Goal: Book appointment/travel/reservation

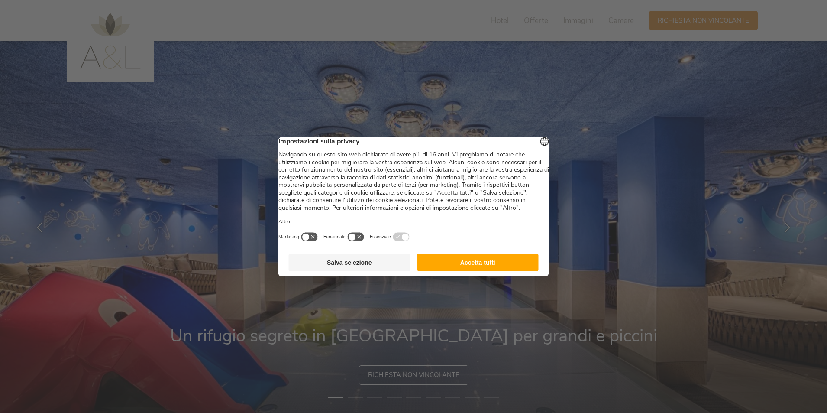
click at [483, 269] on button "Accetta tutti" at bounding box center [478, 261] width 122 height 17
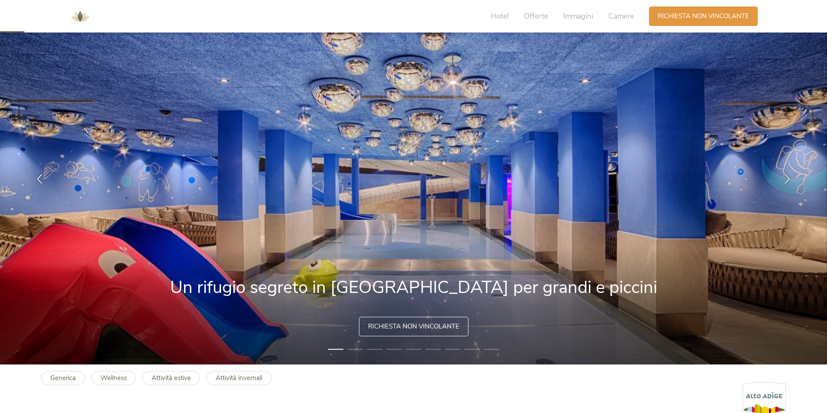
scroll to position [87, 0]
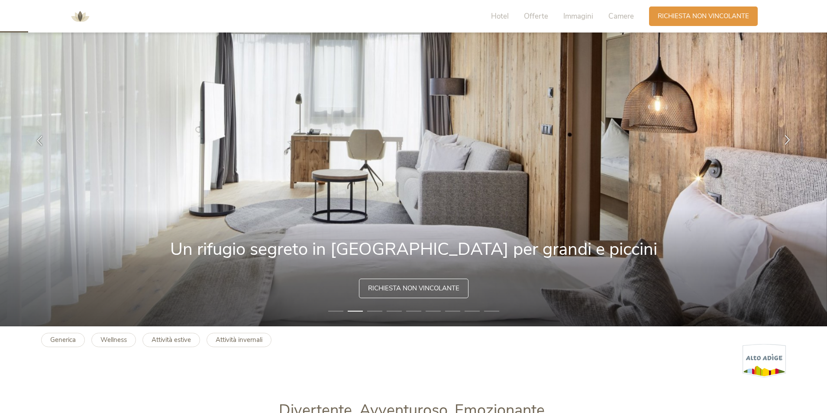
click at [785, 142] on icon at bounding box center [788, 140] width 10 height 10
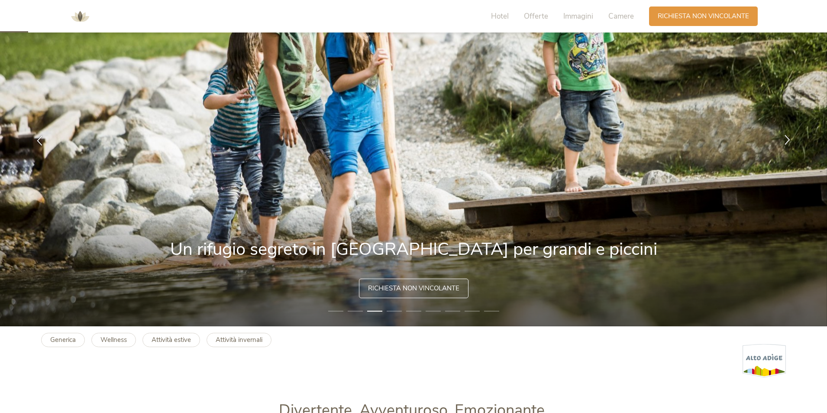
click at [785, 142] on icon at bounding box center [788, 140] width 10 height 10
click at [788, 142] on icon at bounding box center [788, 140] width 10 height 10
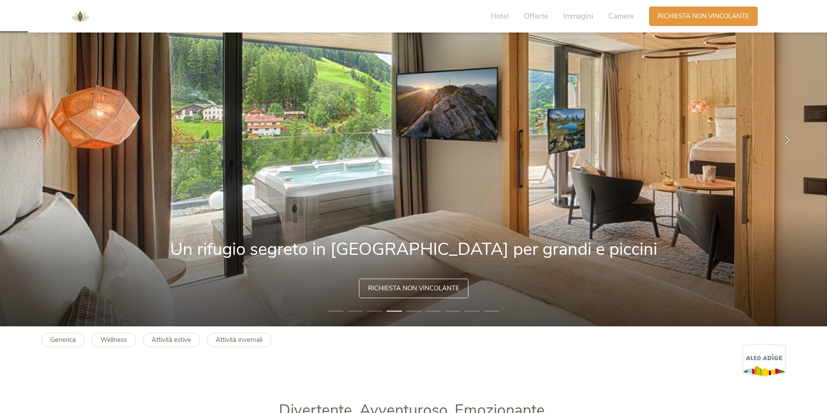
click at [788, 142] on icon at bounding box center [788, 140] width 10 height 10
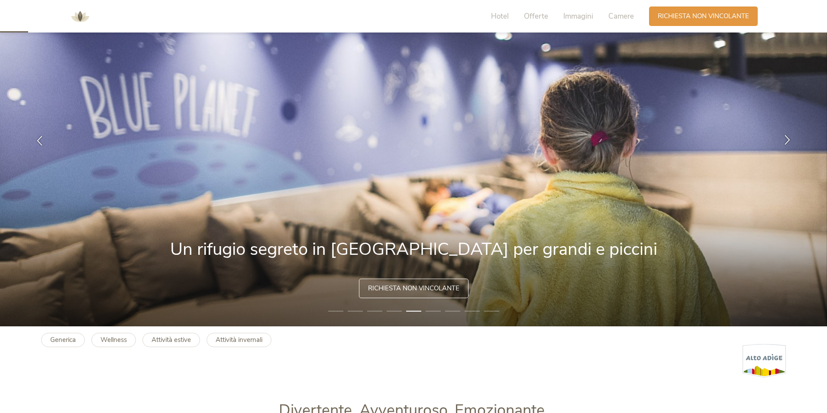
click at [788, 142] on icon at bounding box center [788, 140] width 10 height 10
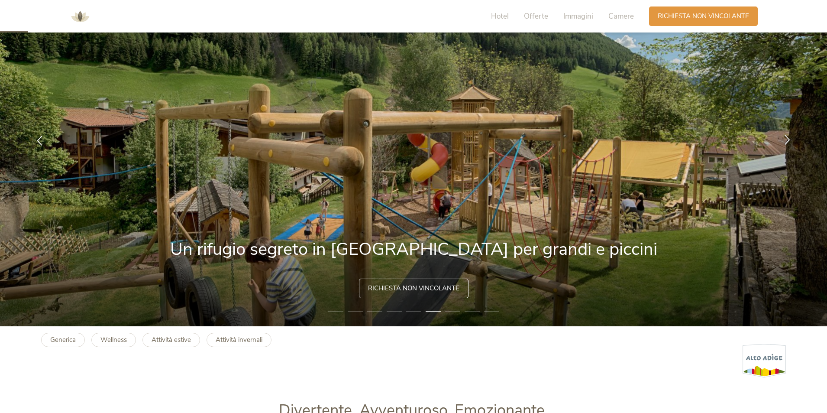
click at [788, 142] on icon at bounding box center [788, 140] width 10 height 10
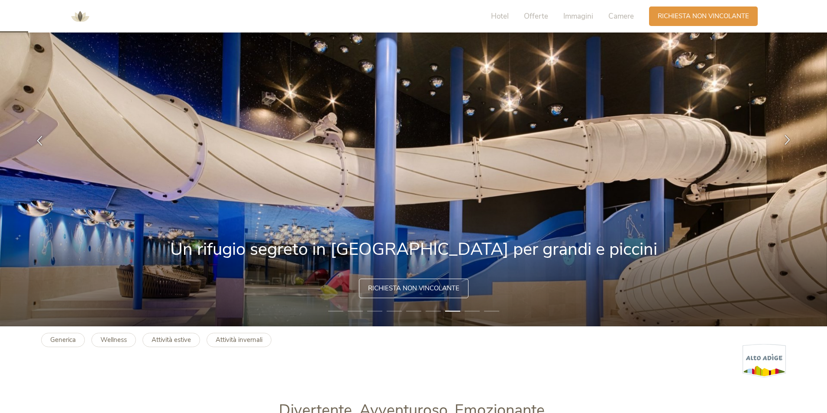
click at [788, 142] on icon at bounding box center [788, 140] width 10 height 10
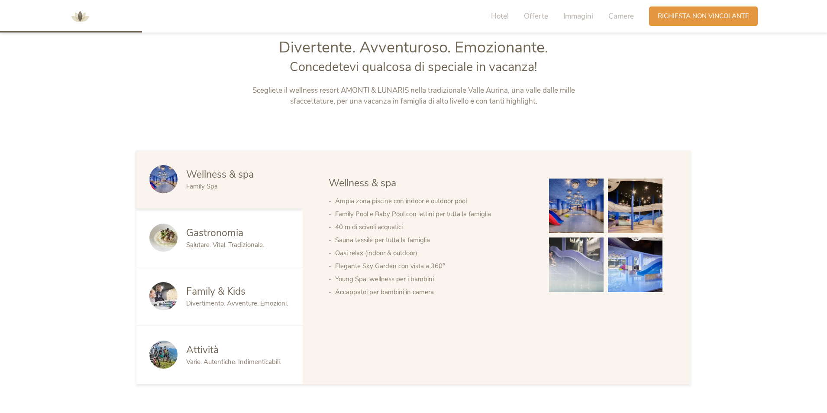
scroll to position [476, 0]
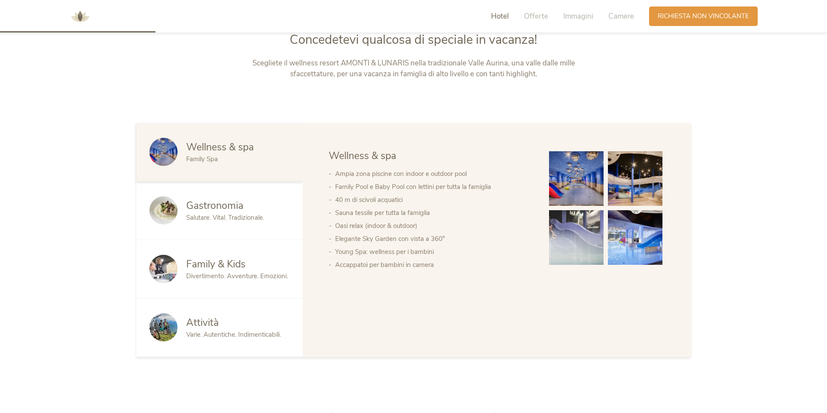
click at [568, 175] on img at bounding box center [576, 178] width 55 height 55
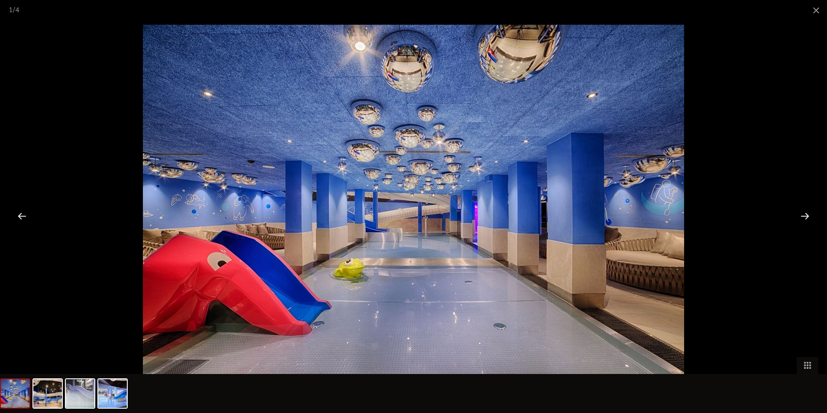
click at [796, 212] on div at bounding box center [805, 215] width 27 height 27
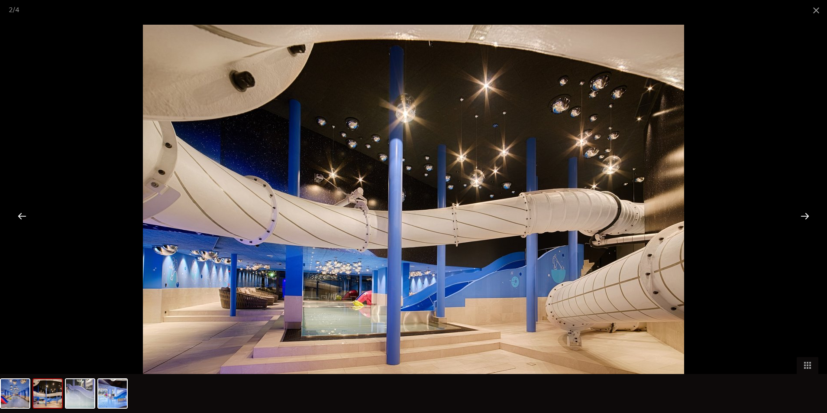
click at [796, 212] on div at bounding box center [805, 215] width 27 height 27
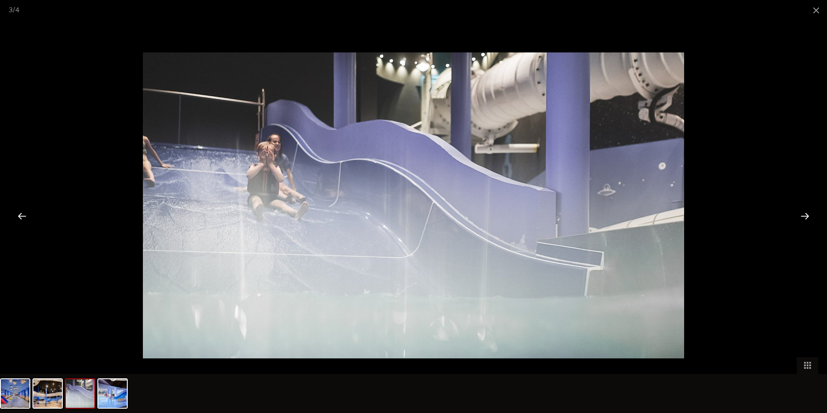
click at [796, 212] on div at bounding box center [805, 215] width 27 height 27
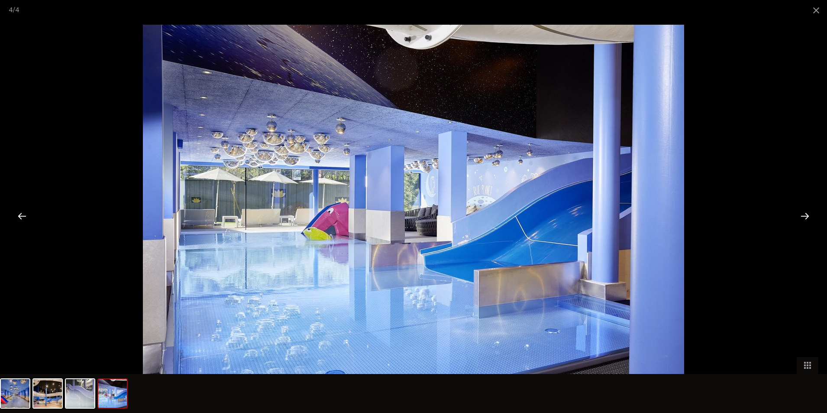
click at [796, 212] on div at bounding box center [805, 215] width 27 height 27
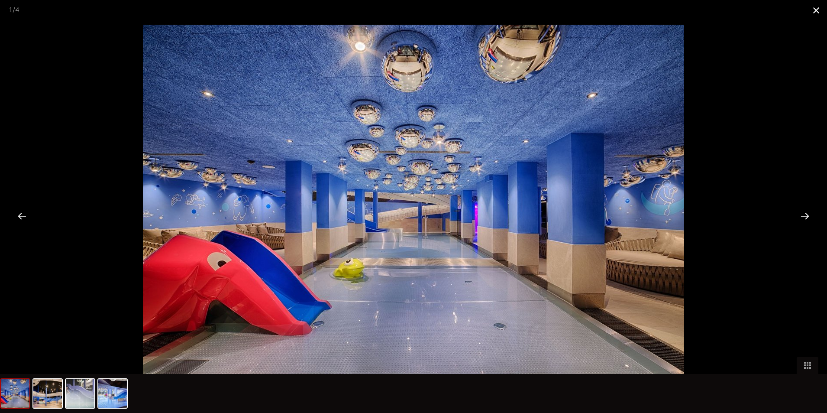
click at [812, 14] on span at bounding box center [816, 10] width 22 height 20
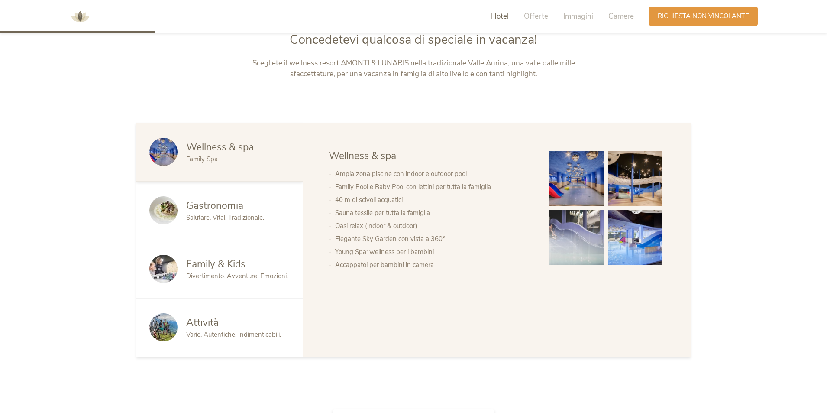
click at [205, 208] on span "Gastronomia" at bounding box center [214, 205] width 57 height 13
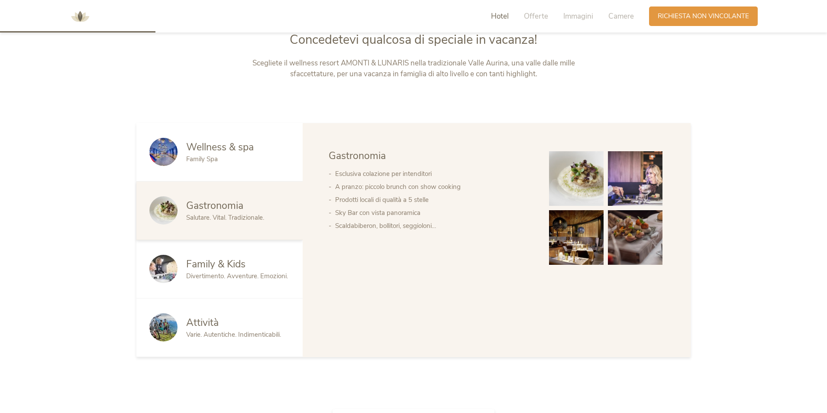
click at [210, 265] on span "Family & Kids" at bounding box center [215, 263] width 59 height 13
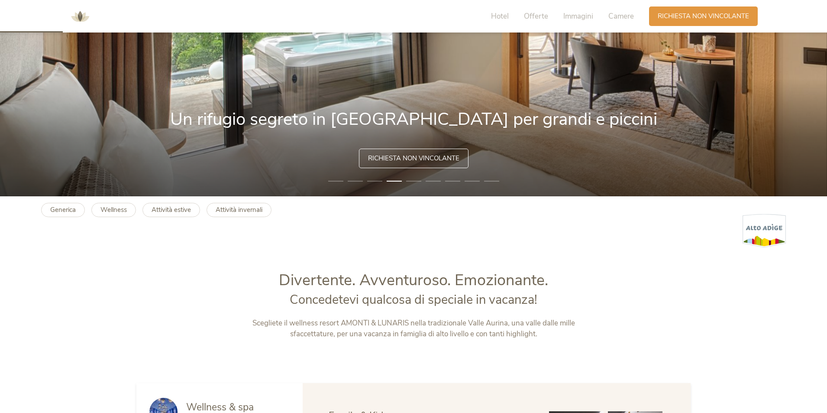
scroll to position [0, 0]
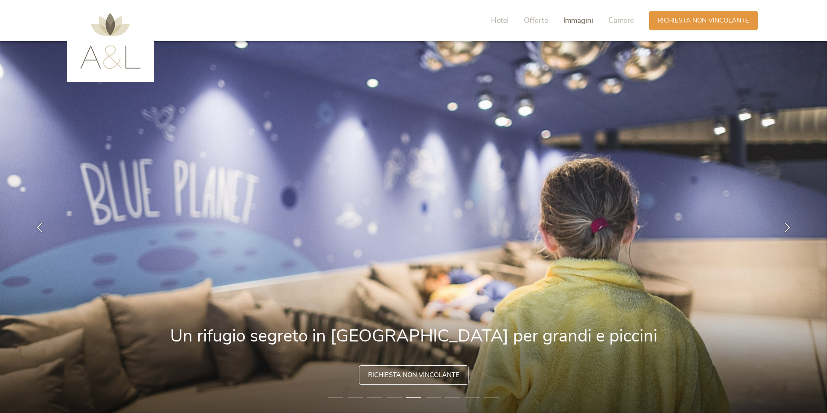
click at [579, 16] on span "Immagini" at bounding box center [578, 21] width 30 height 10
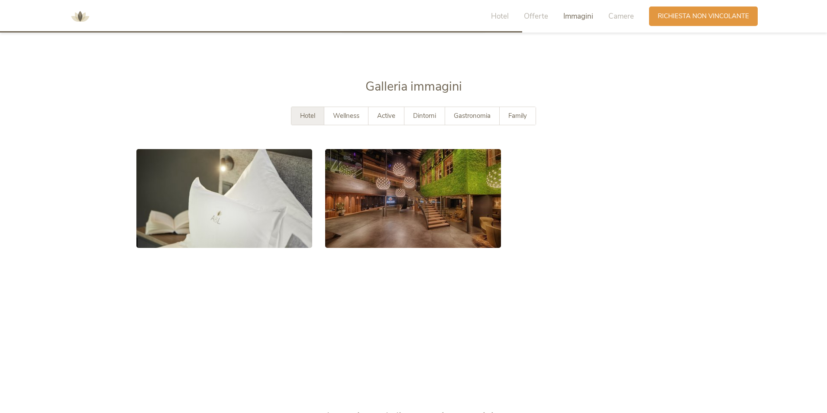
scroll to position [1601, 0]
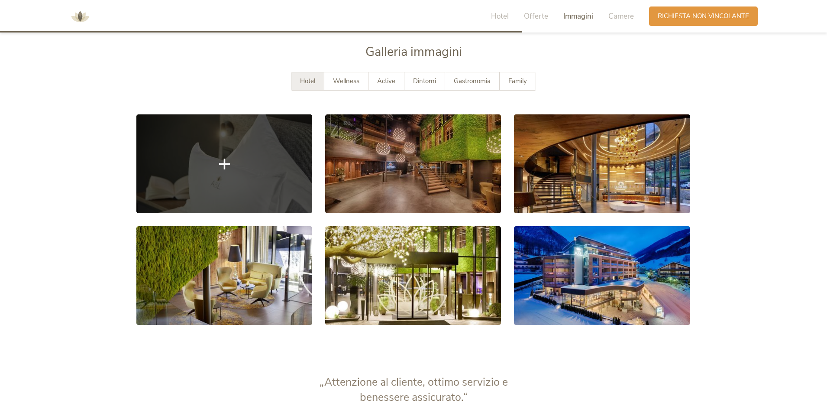
click at [267, 168] on link at bounding box center [224, 163] width 176 height 99
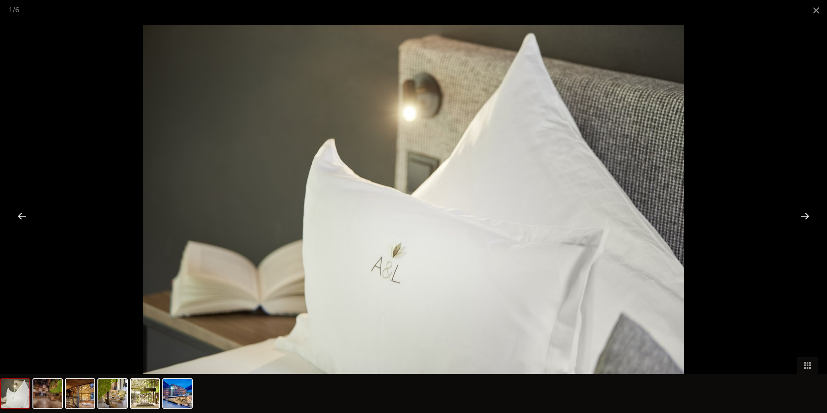
click at [801, 217] on div at bounding box center [805, 215] width 27 height 27
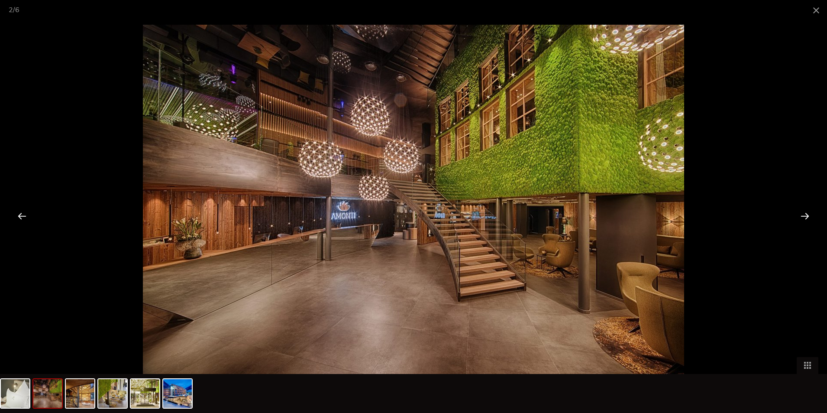
click at [801, 217] on div at bounding box center [805, 215] width 27 height 27
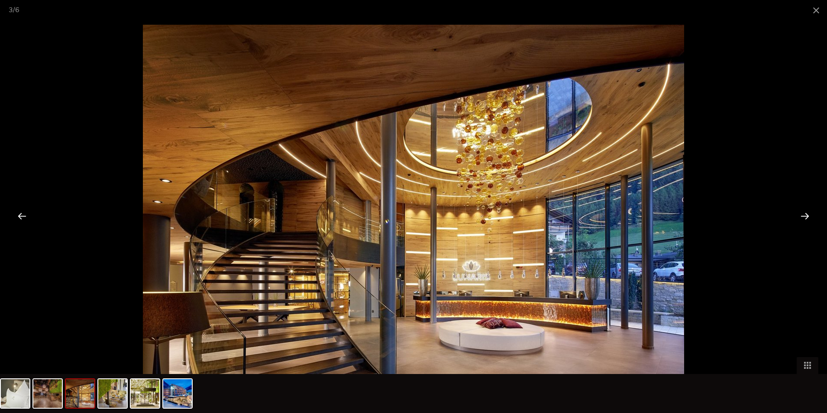
click at [801, 217] on div at bounding box center [805, 215] width 27 height 27
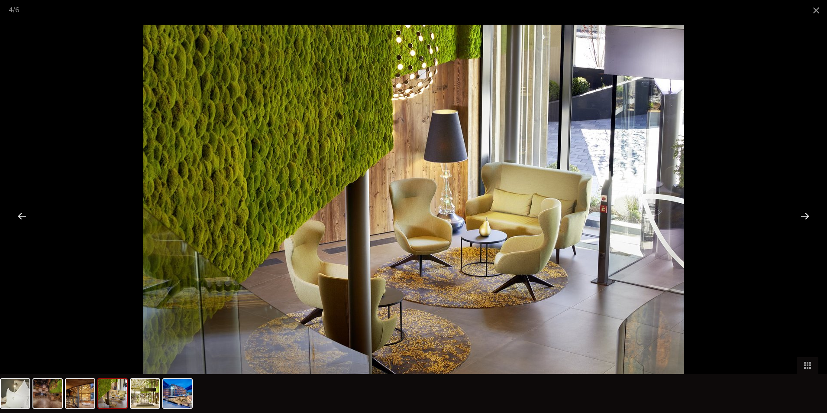
click at [801, 217] on div at bounding box center [805, 215] width 27 height 27
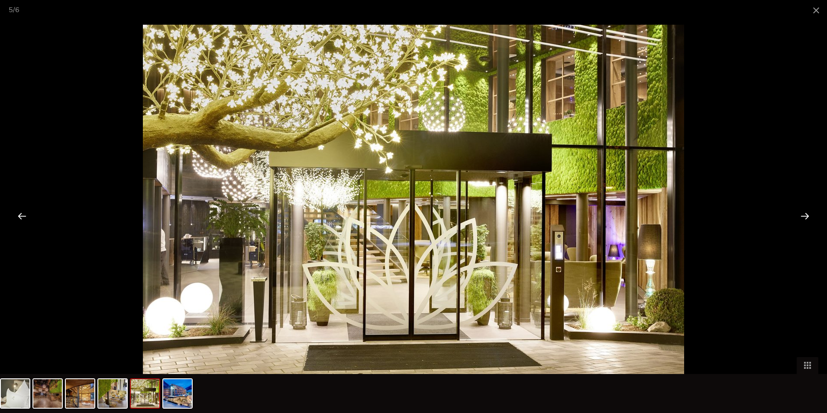
click at [801, 217] on div at bounding box center [805, 215] width 27 height 27
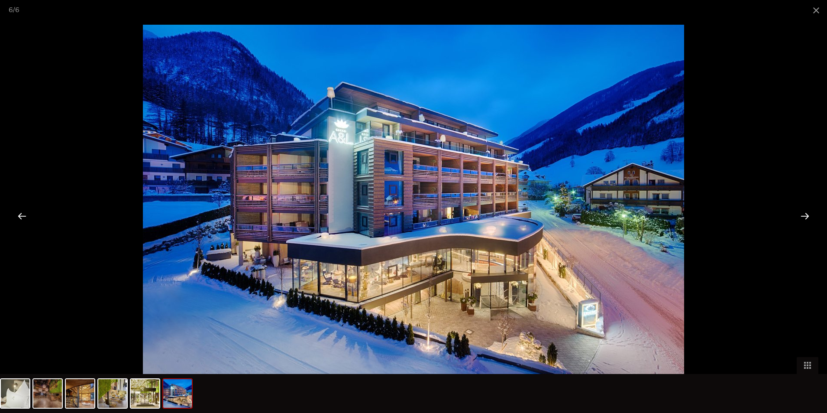
click at [801, 217] on div at bounding box center [805, 215] width 27 height 27
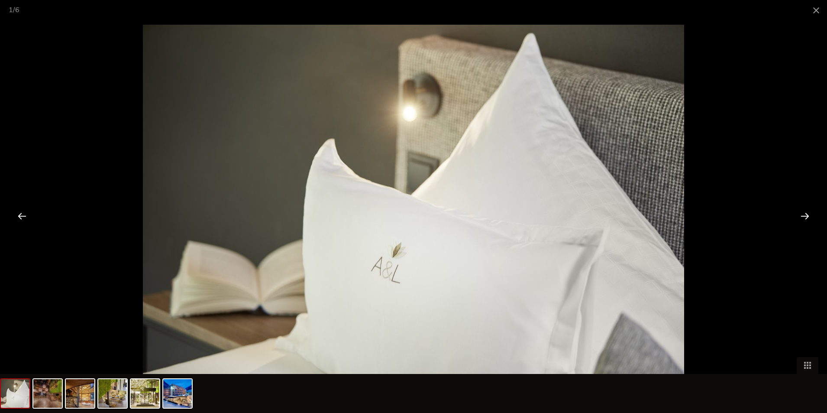
click at [801, 217] on div at bounding box center [805, 215] width 27 height 27
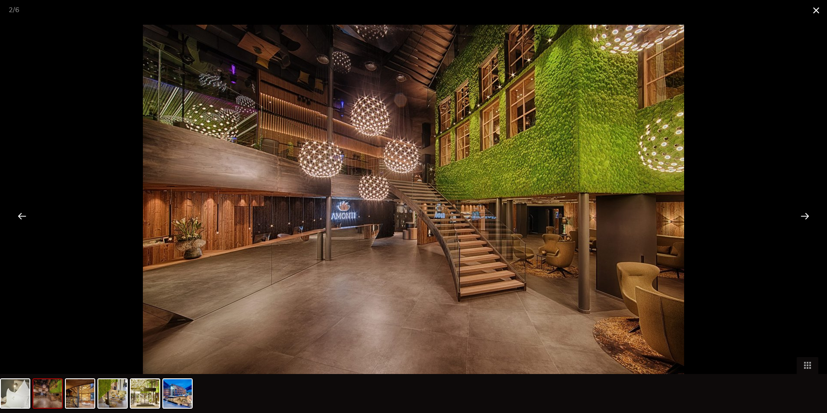
click at [816, 16] on span at bounding box center [816, 10] width 22 height 20
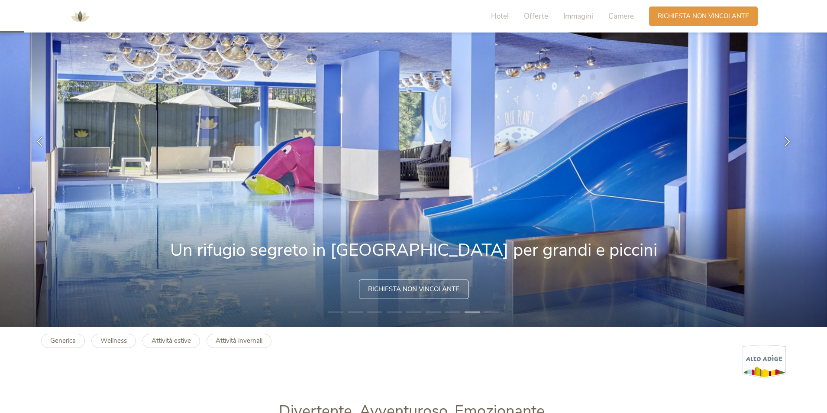
scroll to position [0, 0]
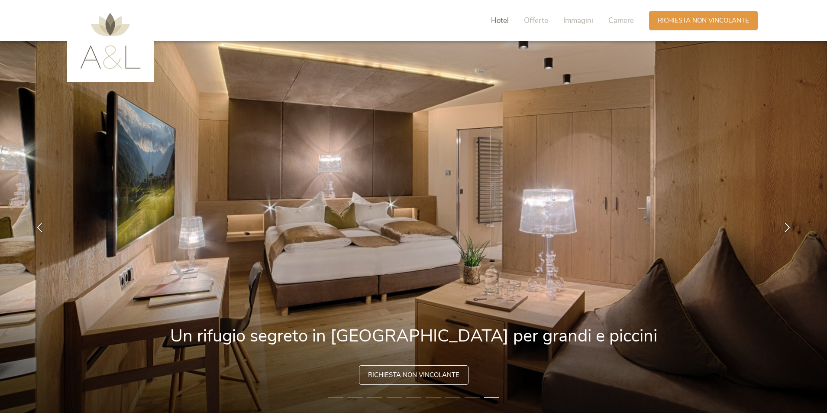
click at [501, 23] on span "Hotel" at bounding box center [500, 21] width 18 height 10
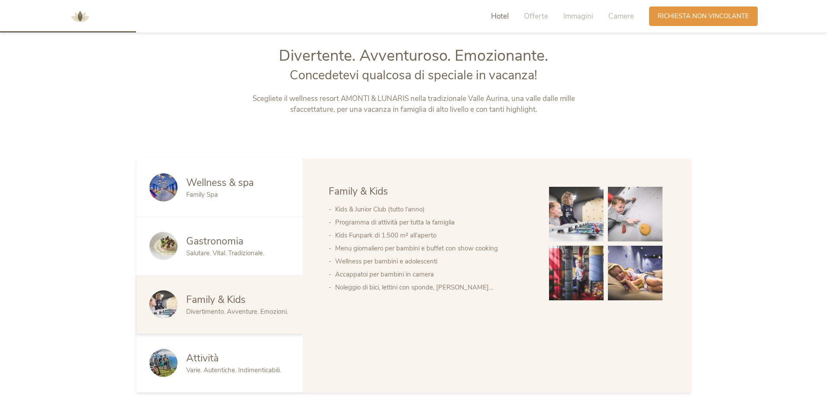
scroll to position [443, 0]
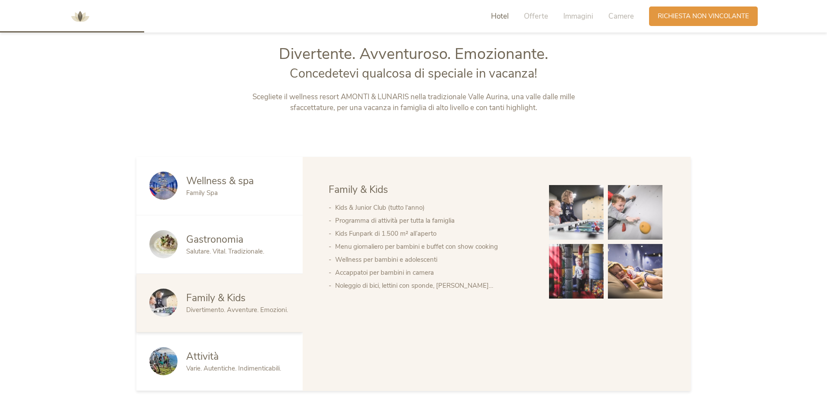
click at [257, 179] on div "Wellness & spa" at bounding box center [237, 181] width 103 height 14
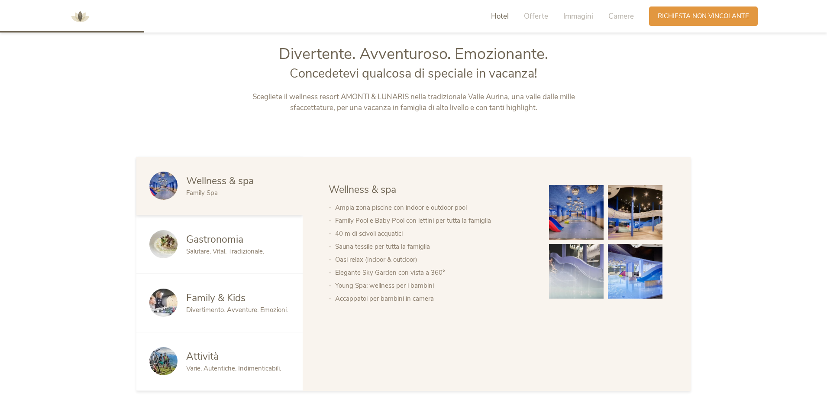
click at [243, 244] on span "Gastronomia" at bounding box center [214, 239] width 57 height 13
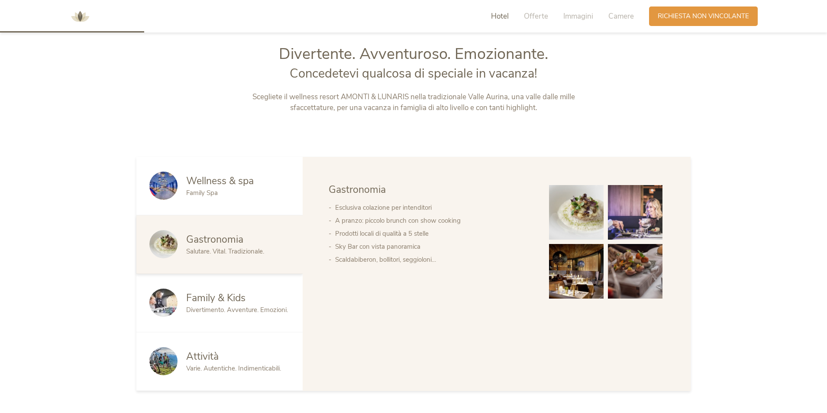
click at [248, 308] on span "Divertimento. Avventure. Emozioni." at bounding box center [237, 309] width 102 height 9
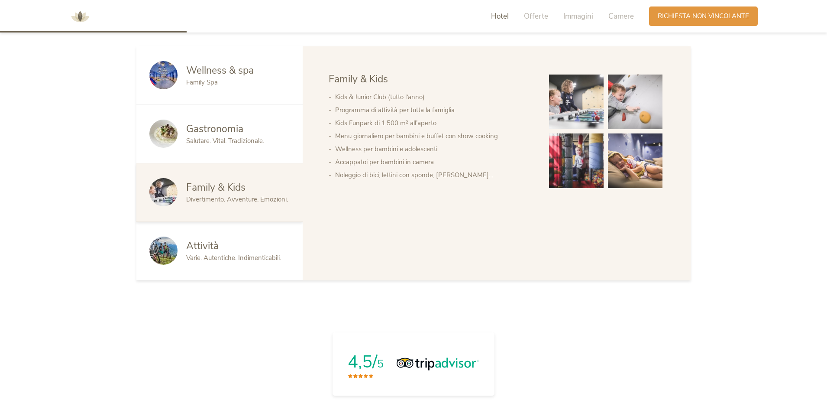
scroll to position [572, 0]
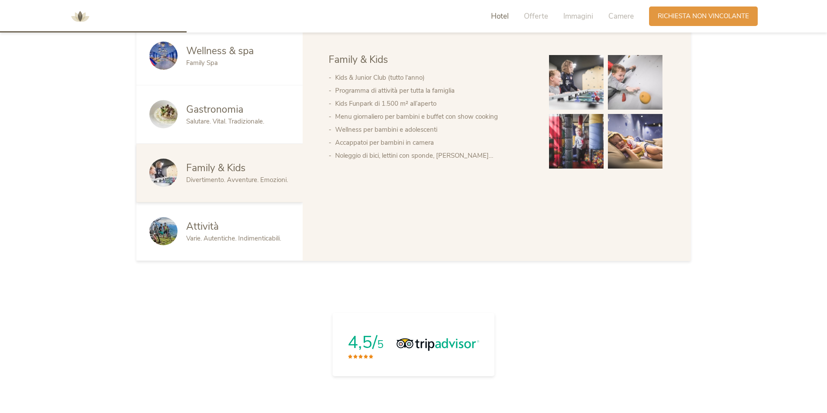
click at [249, 235] on span "Varie. Autentiche. Indimenticabili." at bounding box center [233, 238] width 95 height 9
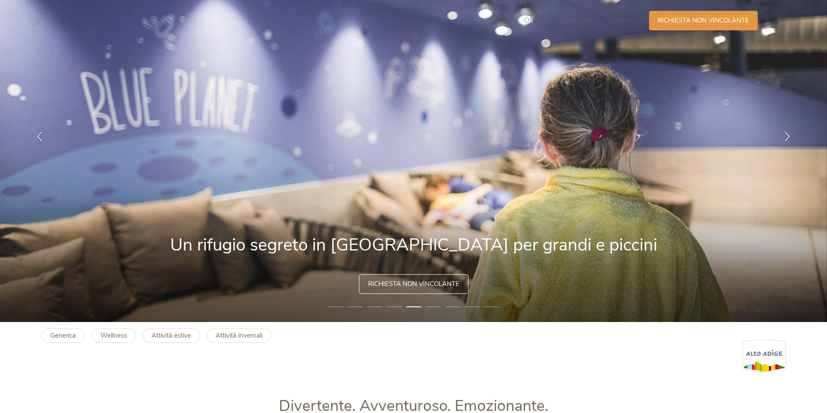
scroll to position [0, 0]
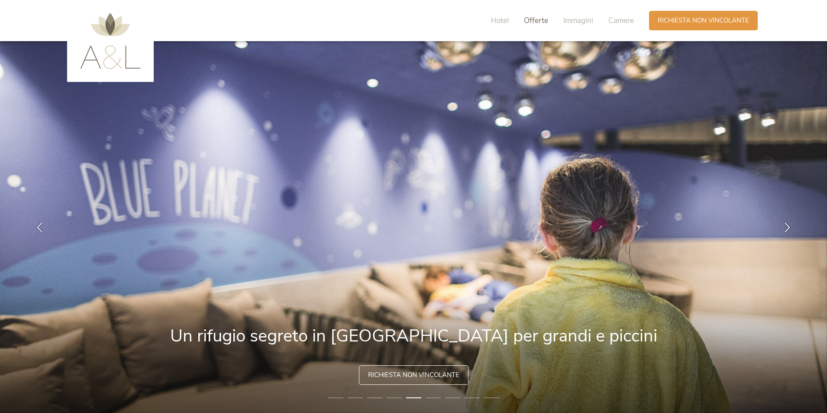
click at [534, 20] on span "Offerte" at bounding box center [536, 21] width 24 height 10
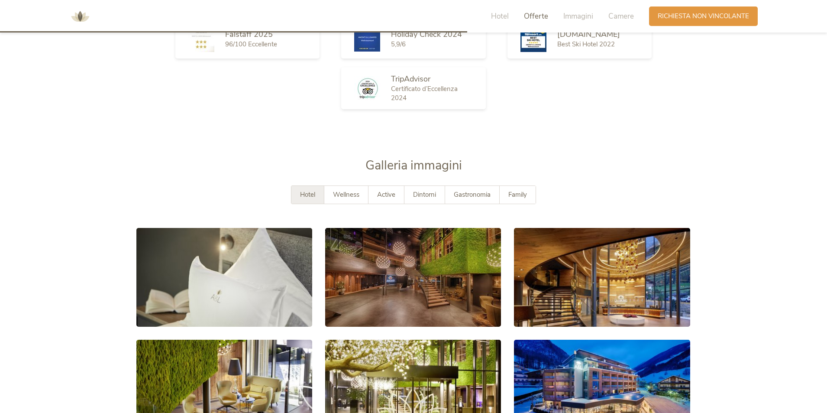
scroll to position [1607, 0]
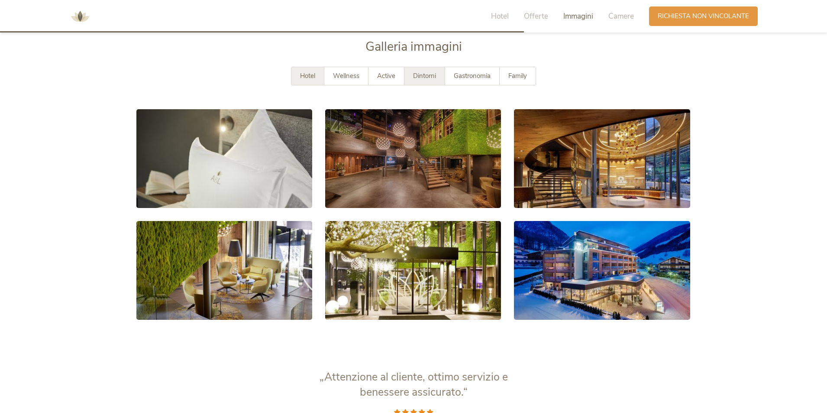
click at [420, 75] on span "Dintorni" at bounding box center [424, 75] width 23 height 9
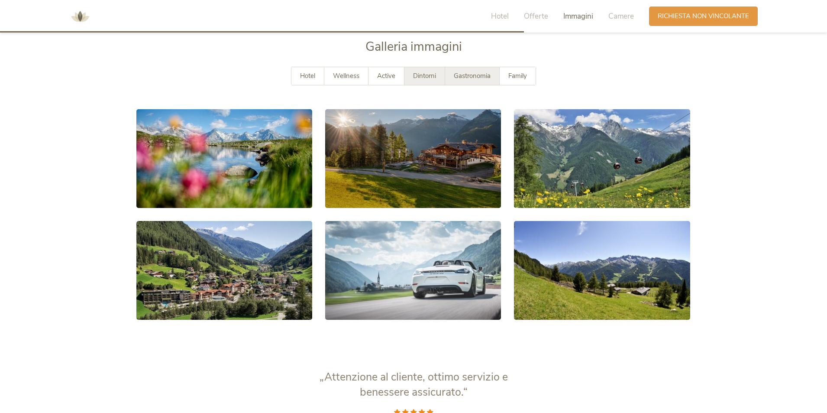
click at [461, 77] on span "Gastronomia" at bounding box center [472, 75] width 37 height 9
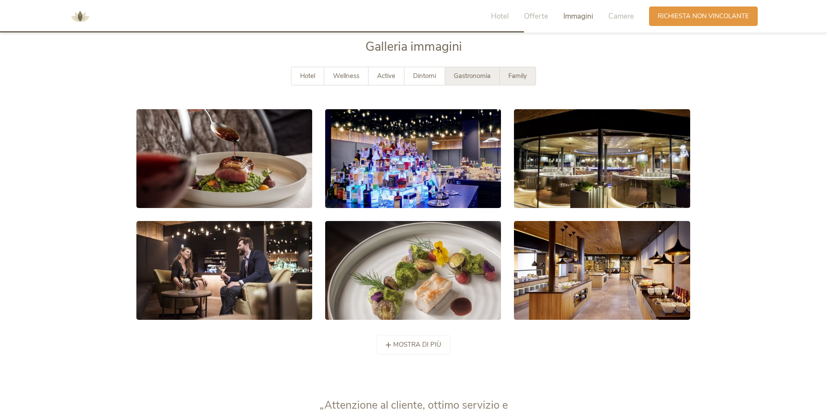
click at [517, 78] on span "Family" at bounding box center [517, 75] width 19 height 9
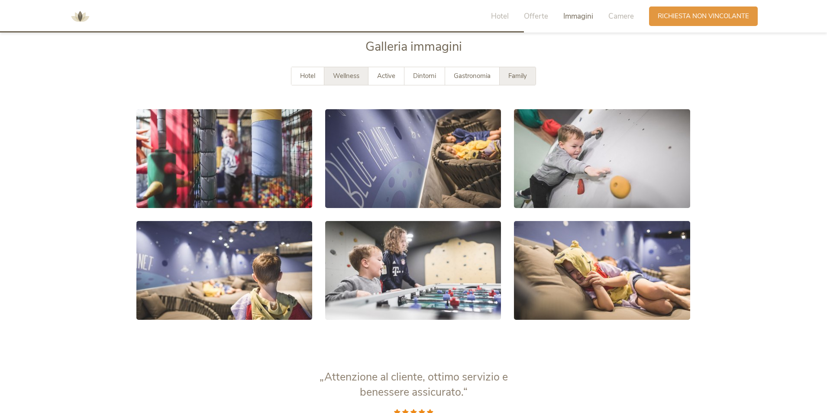
click at [353, 80] on span "Wellness" at bounding box center [346, 75] width 26 height 9
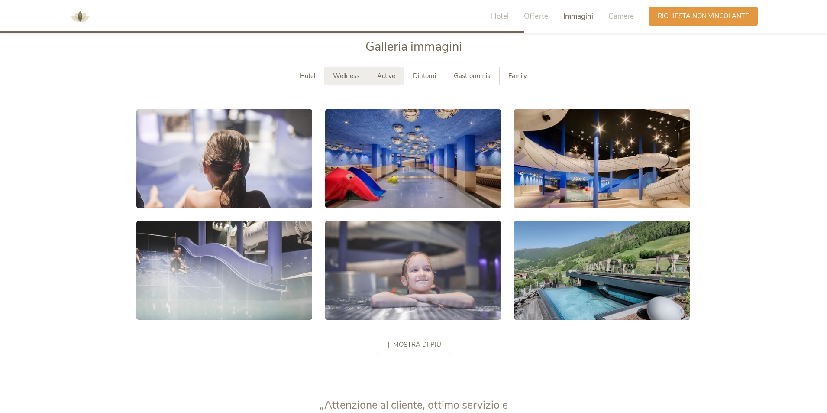
click at [375, 78] on div "Active" at bounding box center [387, 76] width 36 height 18
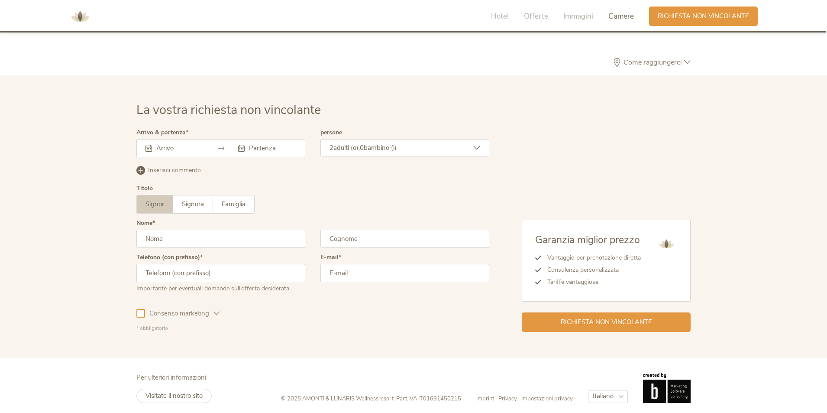
scroll to position [2564, 0]
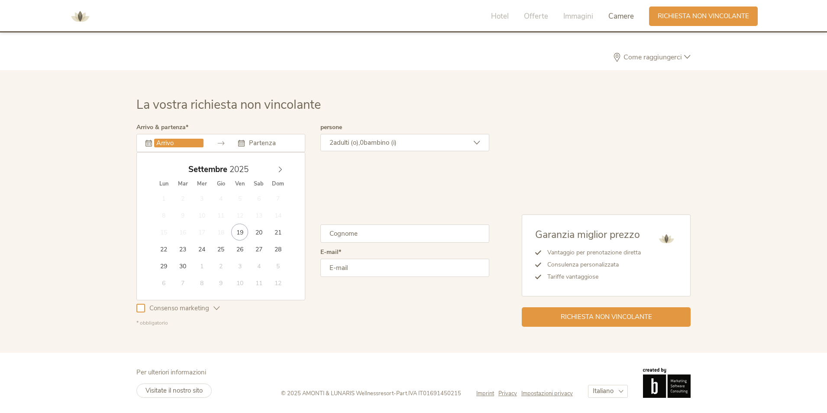
click at [186, 143] on input "text" at bounding box center [178, 143] width 49 height 9
click at [278, 170] on icon at bounding box center [280, 169] width 6 height 6
type input "2026"
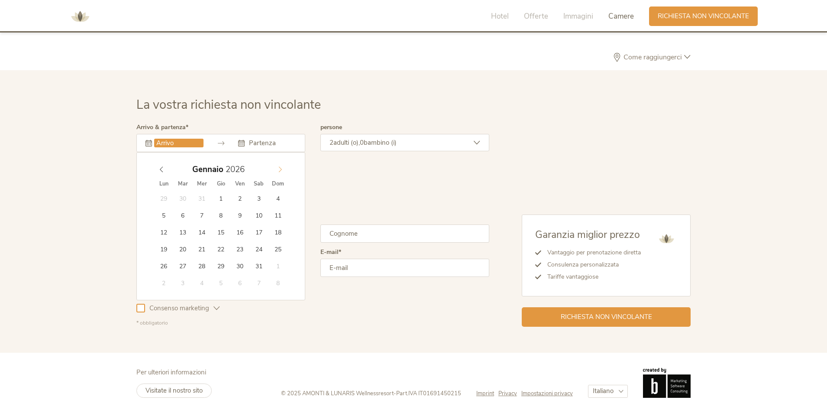
click at [278, 170] on icon at bounding box center [280, 169] width 6 height 6
type input "[DATE]"
type input "2026"
type input "[DATE]"
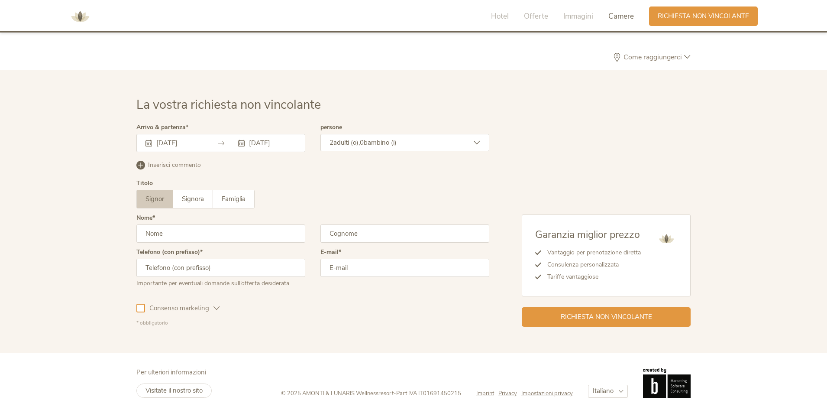
click at [395, 146] on span "bambino (i)" at bounding box center [380, 142] width 33 height 9
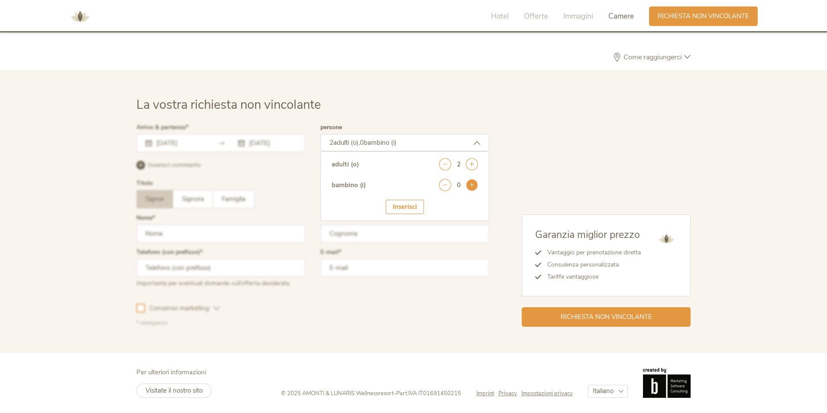
click at [469, 181] on icon at bounding box center [472, 185] width 12 height 12
click at [398, 232] on div "Inserisci" at bounding box center [405, 233] width 38 height 14
click at [442, 208] on select "seleziona 0 1 2 3 4 5 6 7 8 9 10 11 12 13 14 15 16 17" at bounding box center [456, 209] width 43 height 14
select select "9"
click at [435, 202] on select "seleziona 0 1 2 3 4 5 6 7 8 9 10 11 12 13 14 15 16 17" at bounding box center [456, 209] width 43 height 14
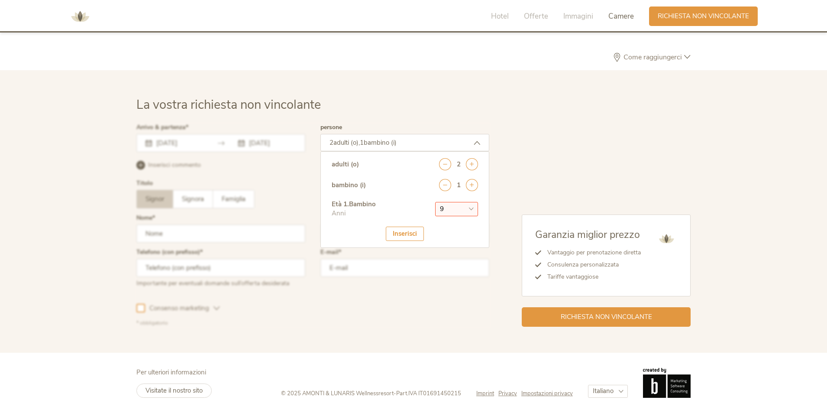
click at [404, 238] on div "Inserisci" at bounding box center [405, 233] width 38 height 14
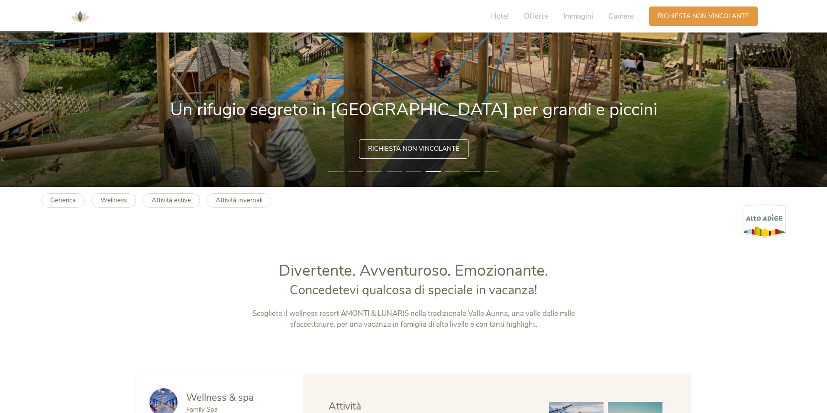
scroll to position [0, 0]
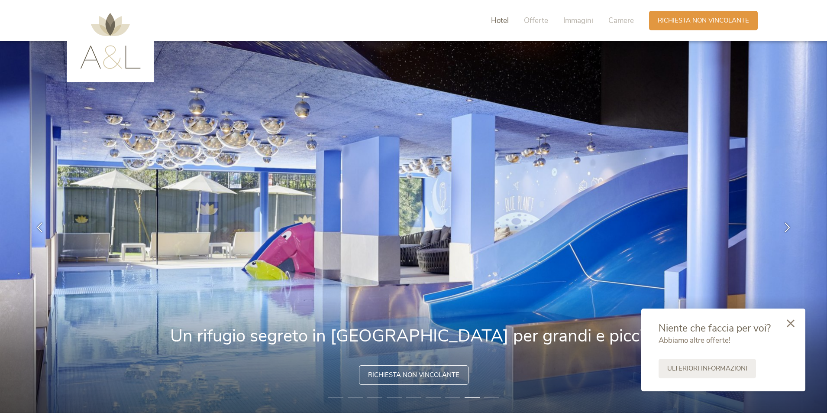
click at [504, 18] on span "Hotel" at bounding box center [500, 21] width 18 height 10
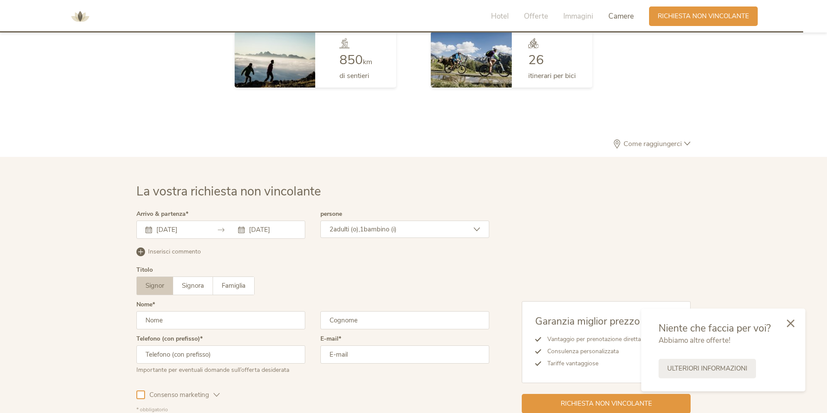
scroll to position [2564, 0]
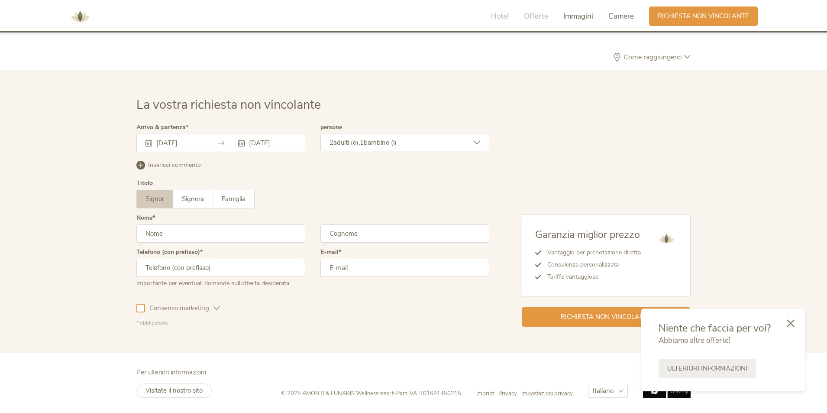
click at [577, 13] on span "Immagini" at bounding box center [578, 16] width 30 height 10
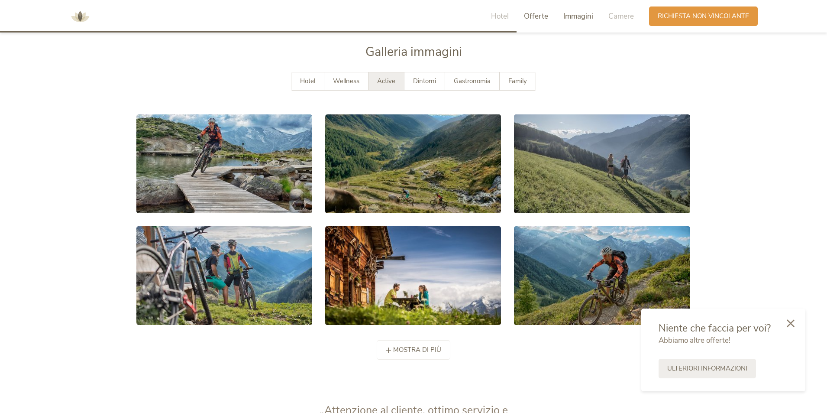
click at [546, 14] on span "Offerte" at bounding box center [536, 16] width 24 height 10
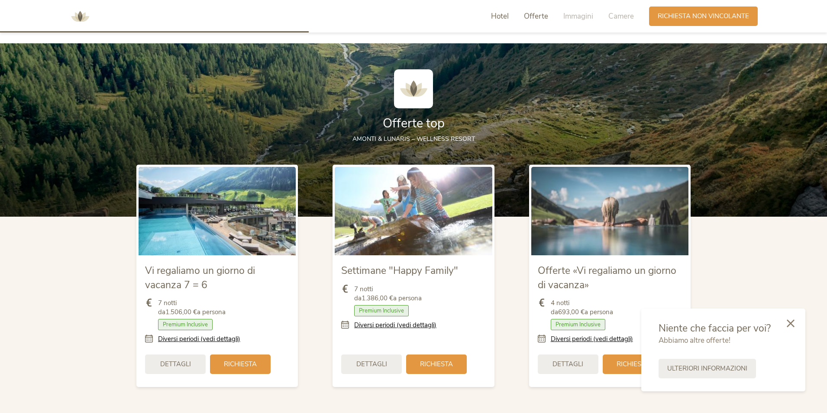
click at [507, 15] on span "Hotel" at bounding box center [500, 16] width 18 height 10
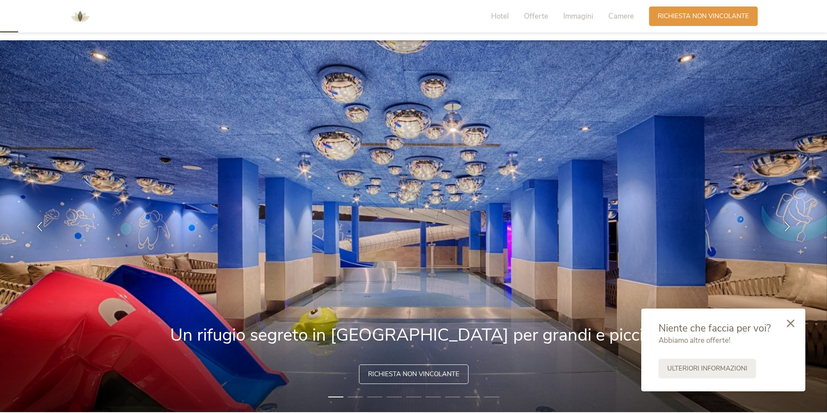
scroll to position [0, 0]
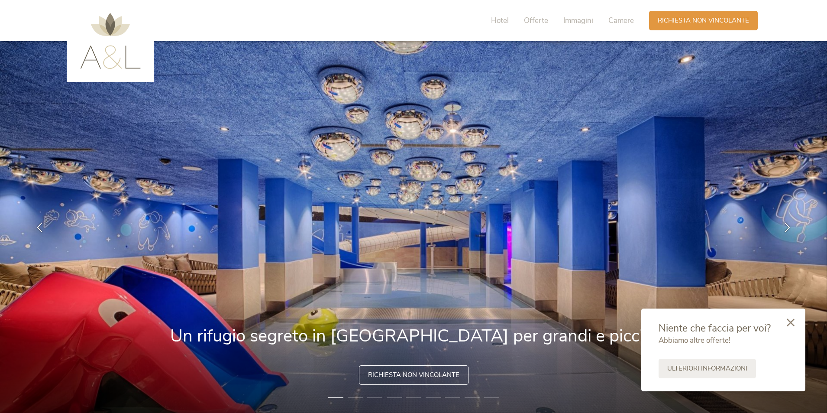
click at [796, 322] on div at bounding box center [790, 322] width 29 height 31
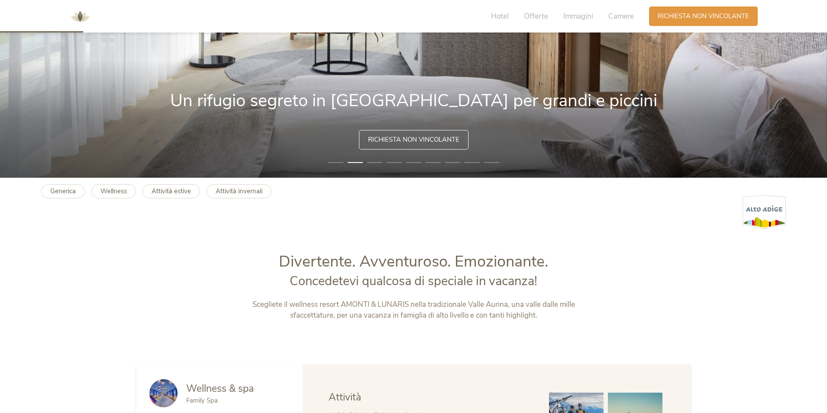
scroll to position [260, 0]
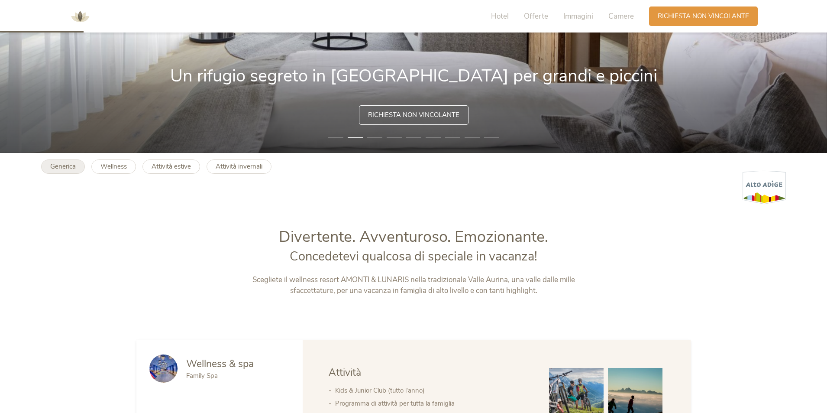
click at [70, 165] on b "Generica" at bounding box center [63, 166] width 26 height 9
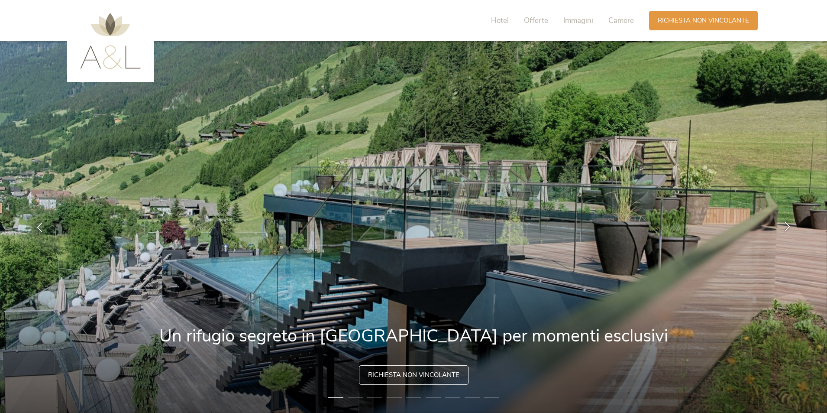
click at [784, 230] on icon at bounding box center [788, 226] width 10 height 10
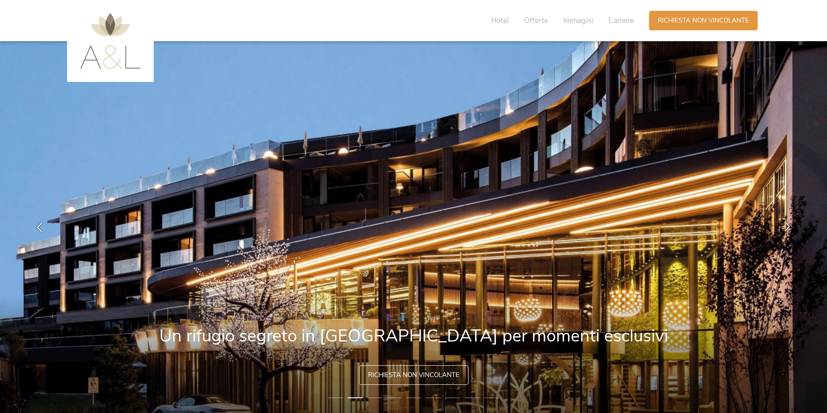
click at [784, 230] on icon at bounding box center [788, 226] width 10 height 10
click at [785, 223] on icon at bounding box center [788, 226] width 10 height 10
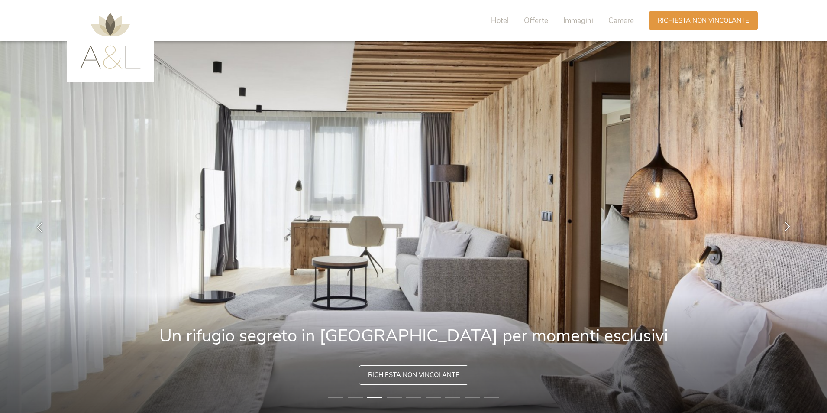
click at [785, 223] on icon at bounding box center [788, 226] width 10 height 10
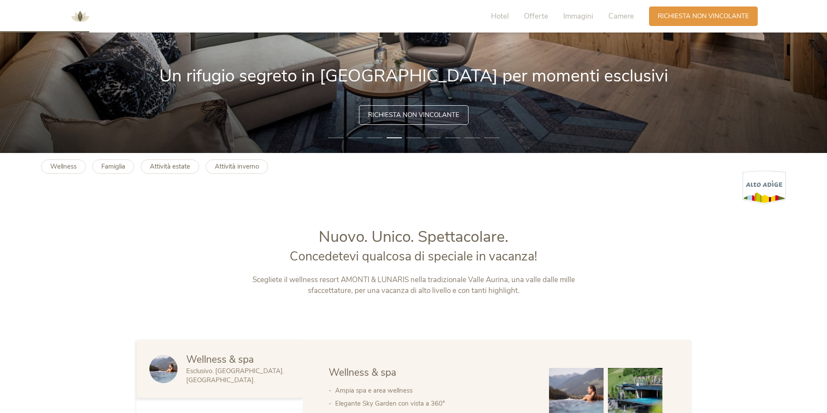
scroll to position [303, 0]
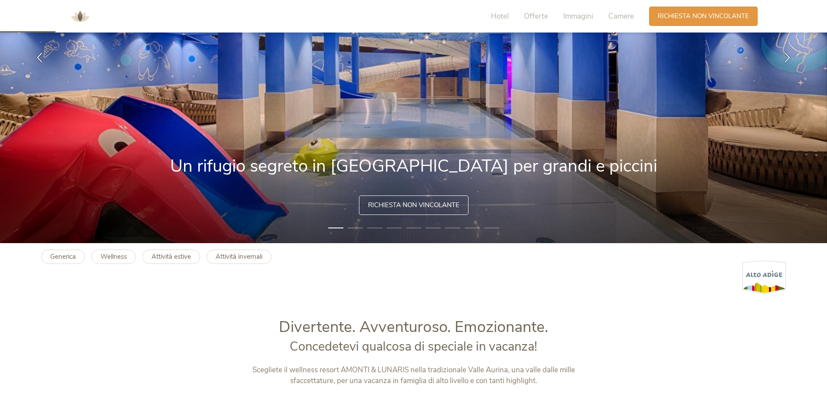
scroll to position [303, 0]
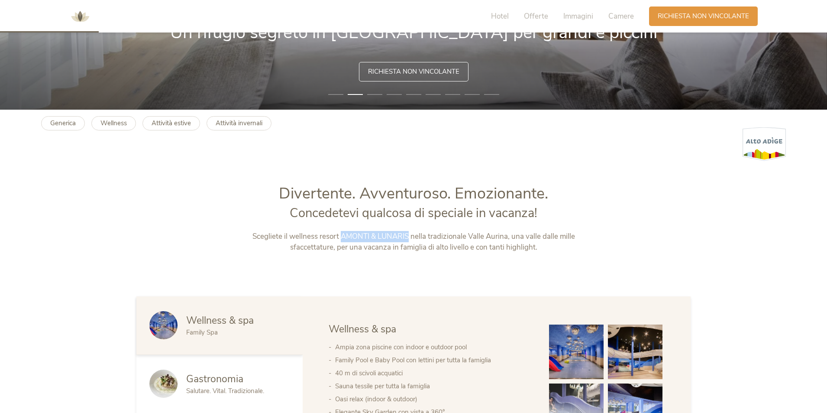
drag, startPoint x: 343, startPoint y: 236, endPoint x: 410, endPoint y: 233, distance: 67.2
click at [410, 233] on p "Scegliete il wellness resort AMONTI & LUNARIS nella tradizionale Valle Aurina, …" at bounding box center [414, 242] width 362 height 22
copy p "AMONTI & LUNARIS"
